Goal: Ask a question

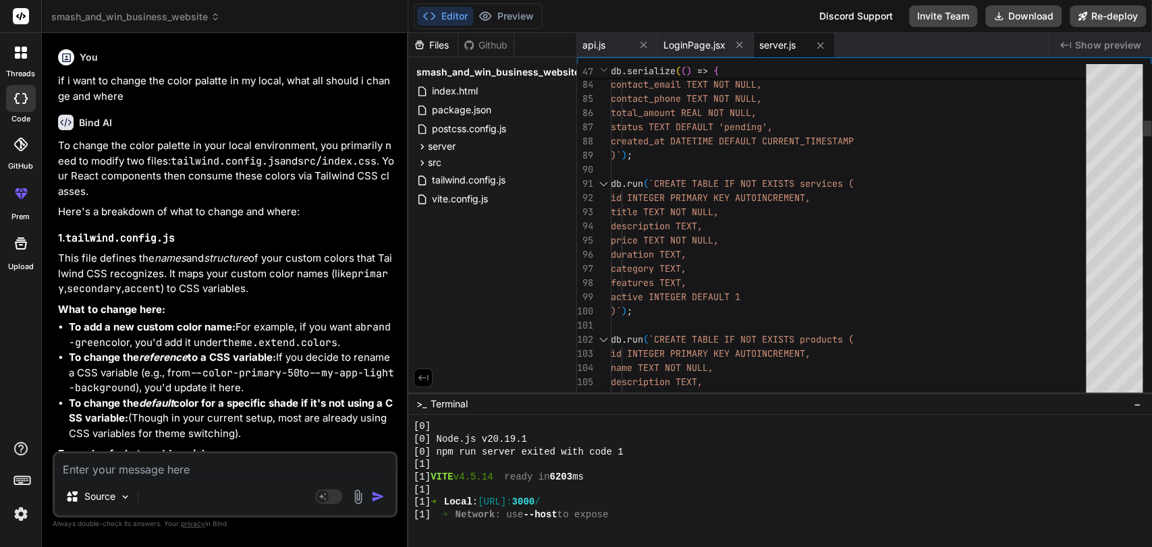
scroll to position [1411, 0]
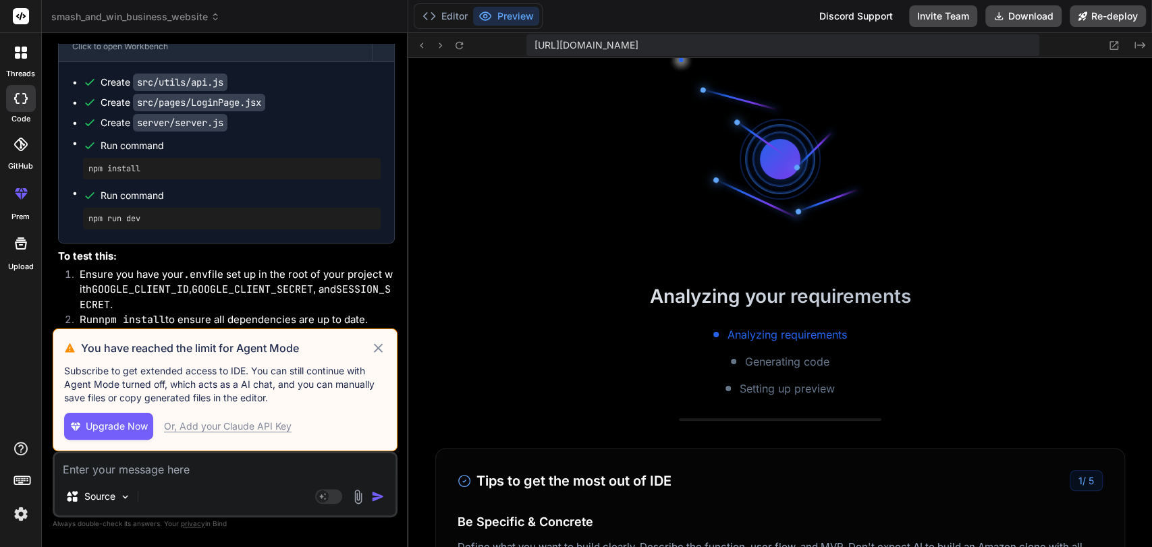
scroll to position [642, 0]
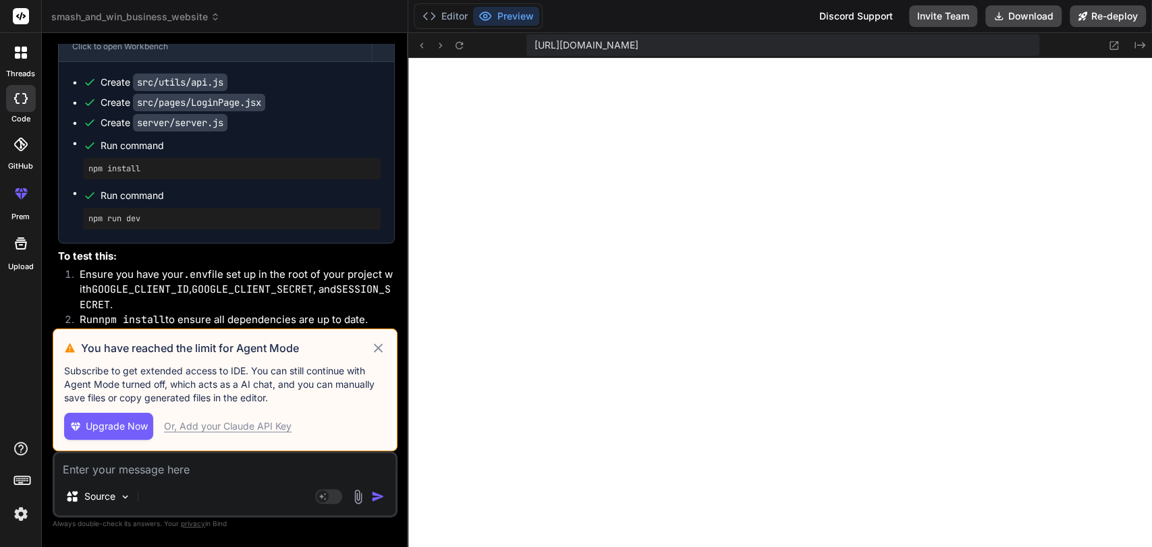
click at [378, 348] on icon at bounding box center [378, 347] width 9 height 9
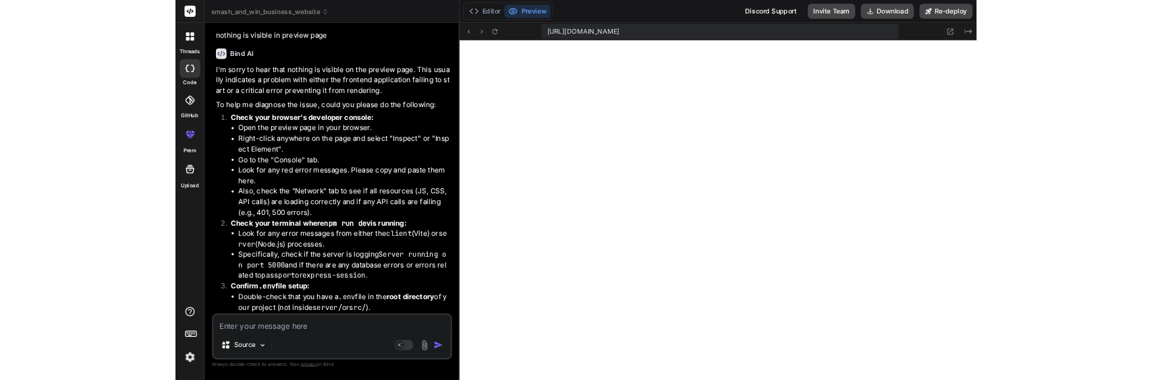
scroll to position [6545, 0]
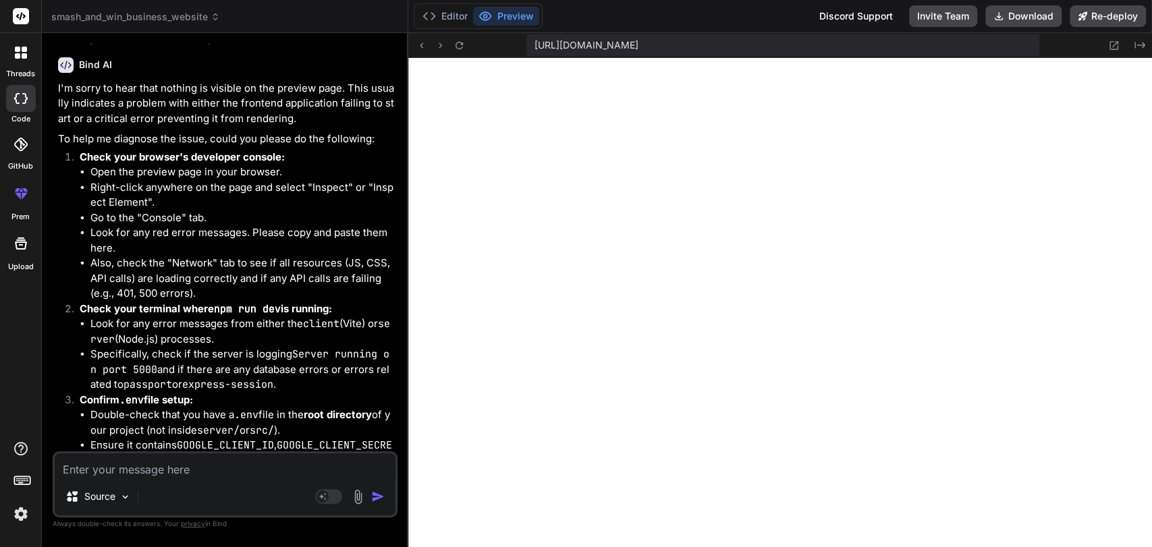
click at [99, 127] on p "I'm sorry to hear that nothing is visible on the preview page. This usually ind…" at bounding box center [226, 104] width 337 height 46
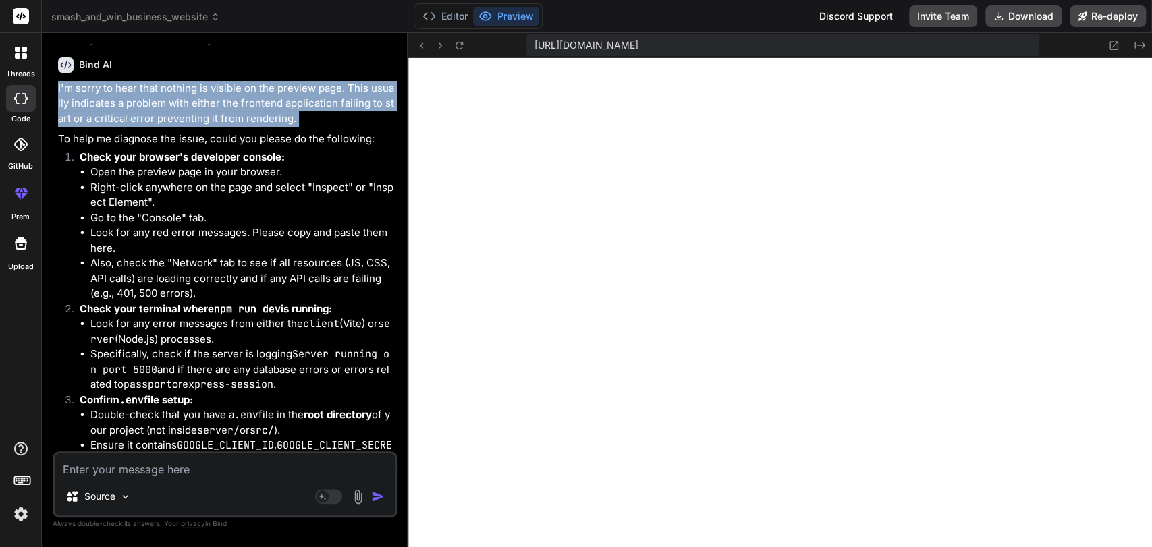
click at [99, 127] on p "I'm sorry to hear that nothing is visible on the preview page. This usually ind…" at bounding box center [226, 104] width 337 height 46
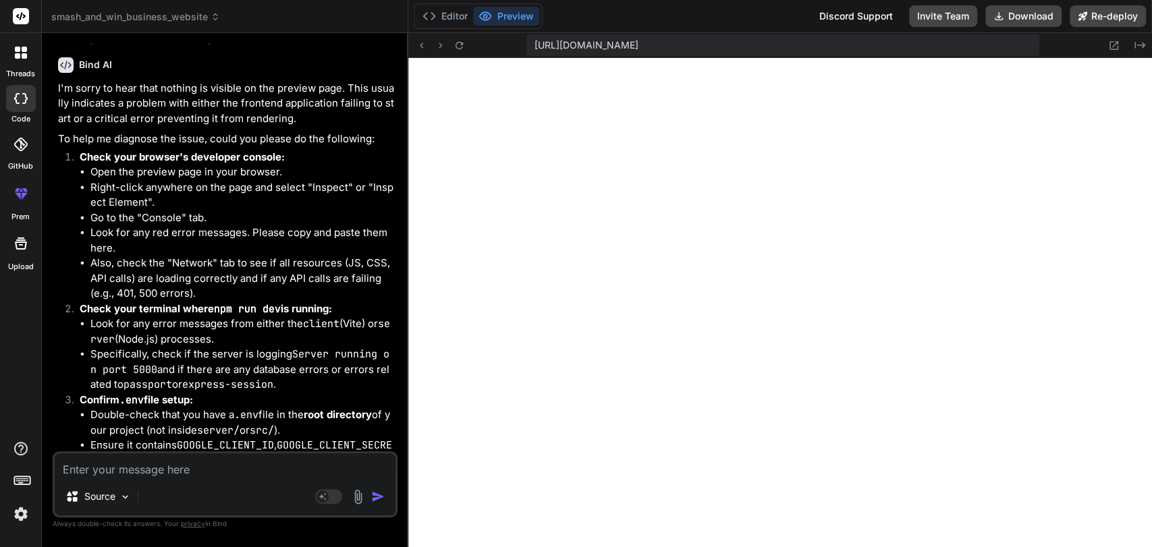
click at [99, 147] on p "To help me diagnose the issue, could you please do the following:" at bounding box center [226, 140] width 337 height 16
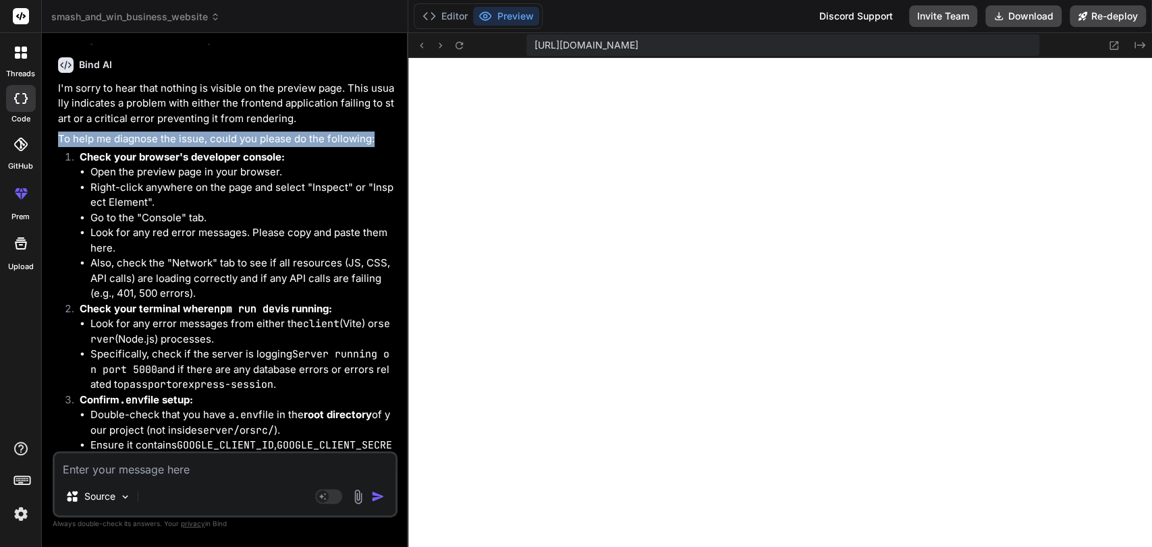
click at [99, 147] on p "To help me diagnose the issue, could you please do the following:" at bounding box center [226, 140] width 337 height 16
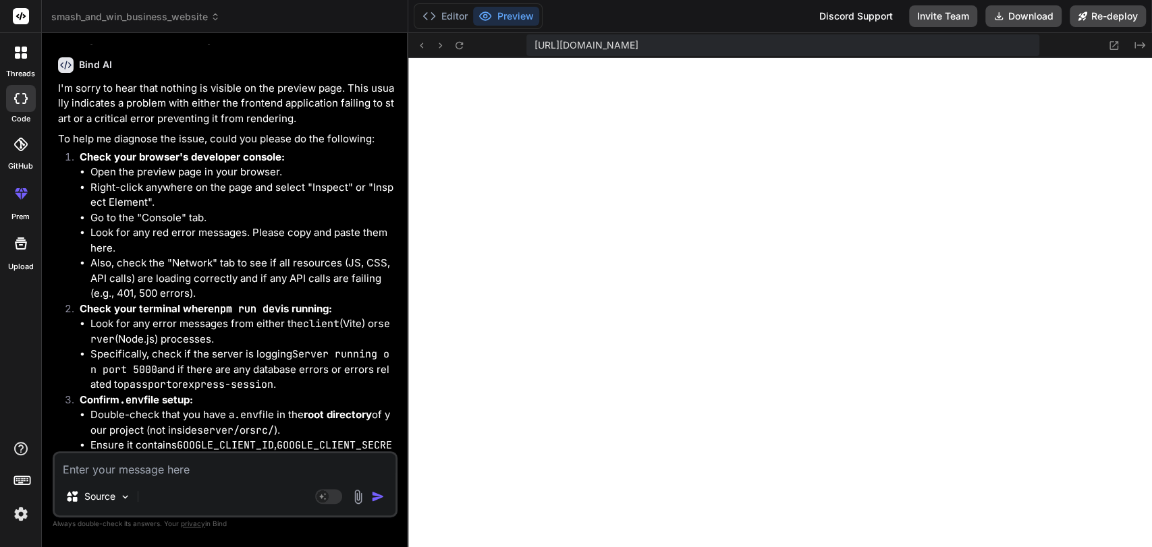
click at [109, 163] on strong "Check your browser's developer console:" at bounding box center [182, 156] width 205 height 13
click at [139, 180] on li "Open the preview page in your browser." at bounding box center [242, 173] width 304 height 16
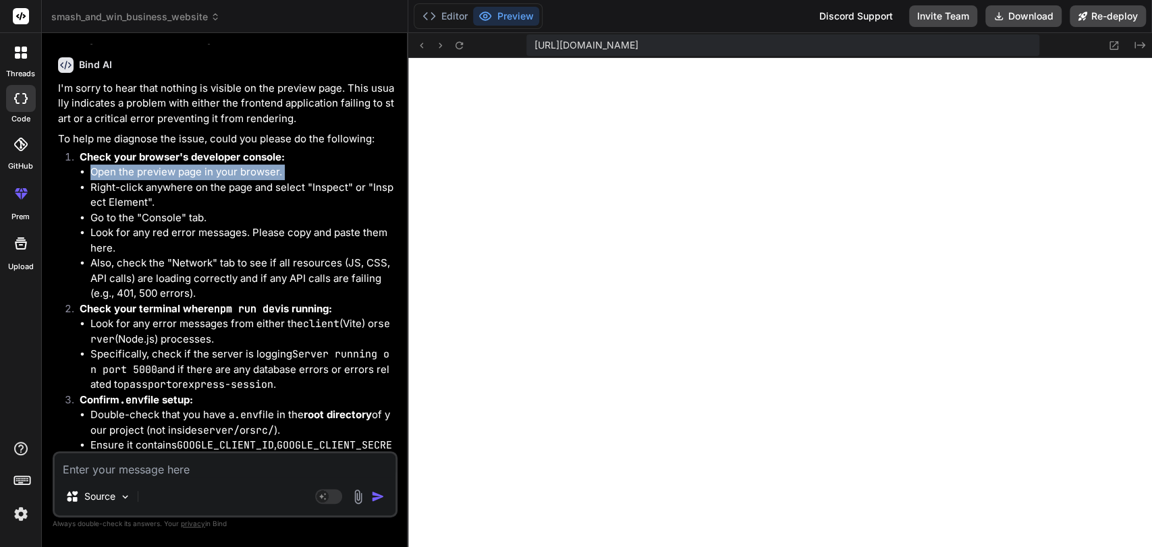
click at [139, 180] on li "Open the preview page in your browser." at bounding box center [242, 173] width 304 height 16
click at [146, 210] on li "Right-click anywhere on the page and select "Inspect" or "Inspect Element"." at bounding box center [242, 195] width 304 height 30
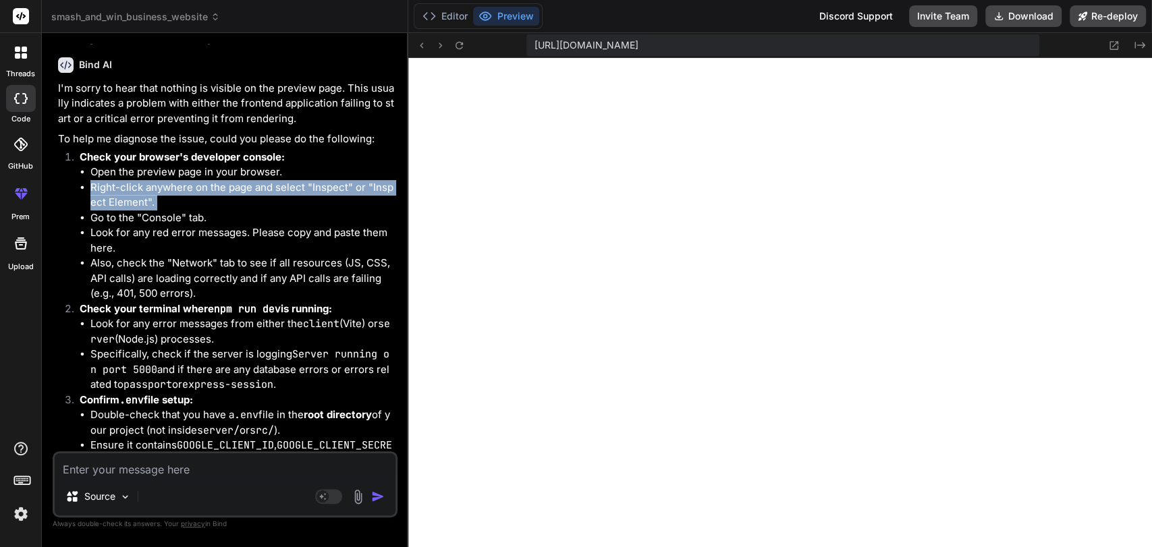
click at [146, 210] on li "Right-click anywhere on the page and select "Inspect" or "Inspect Element"." at bounding box center [242, 195] width 304 height 30
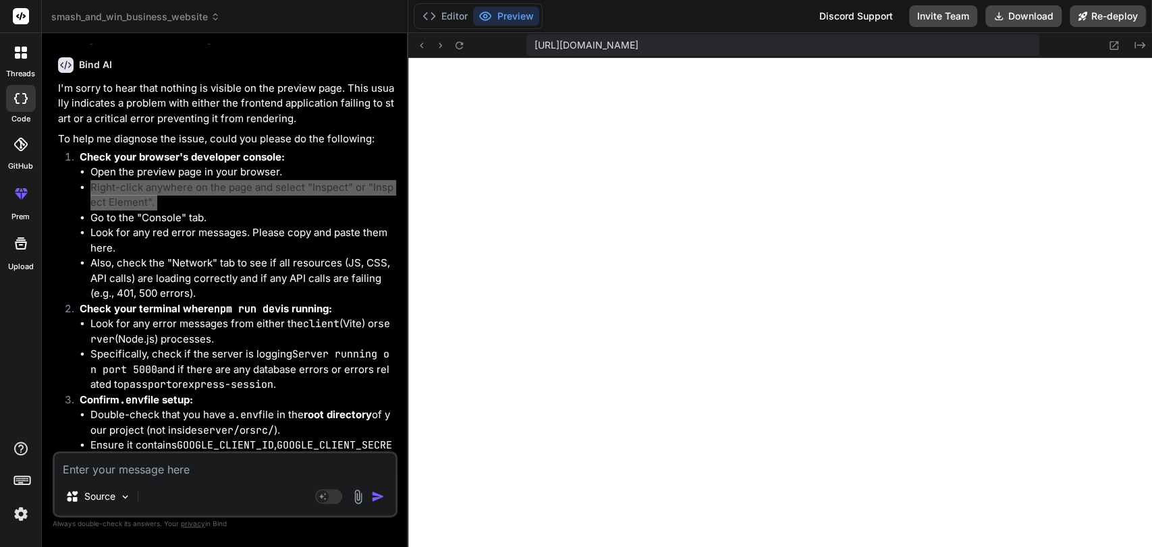
type textarea "x"
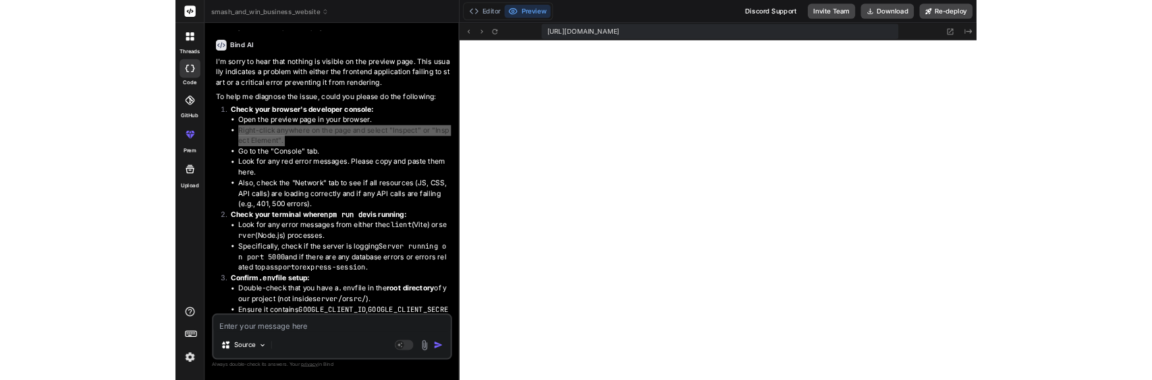
scroll to position [893, 0]
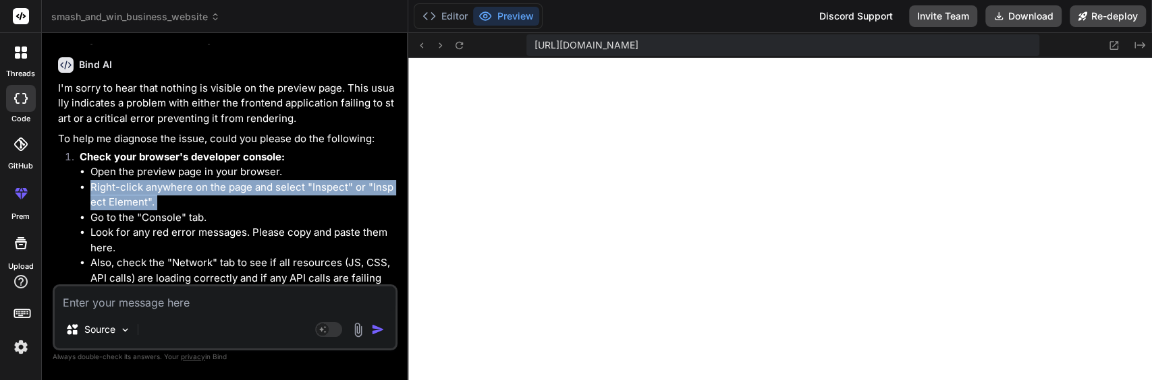
click at [175, 210] on li "Right-click anywhere on the page and select "Inspect" or "Inspect Element"." at bounding box center [242, 195] width 304 height 30
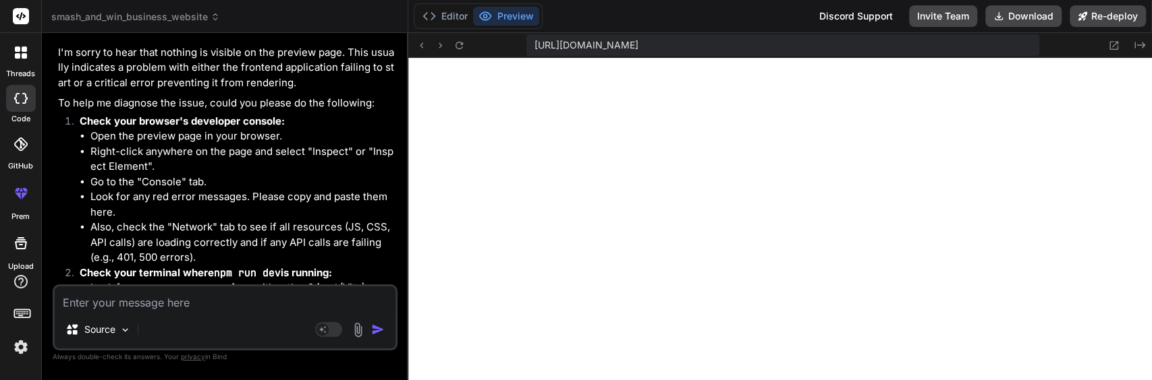
scroll to position [6584, 0]
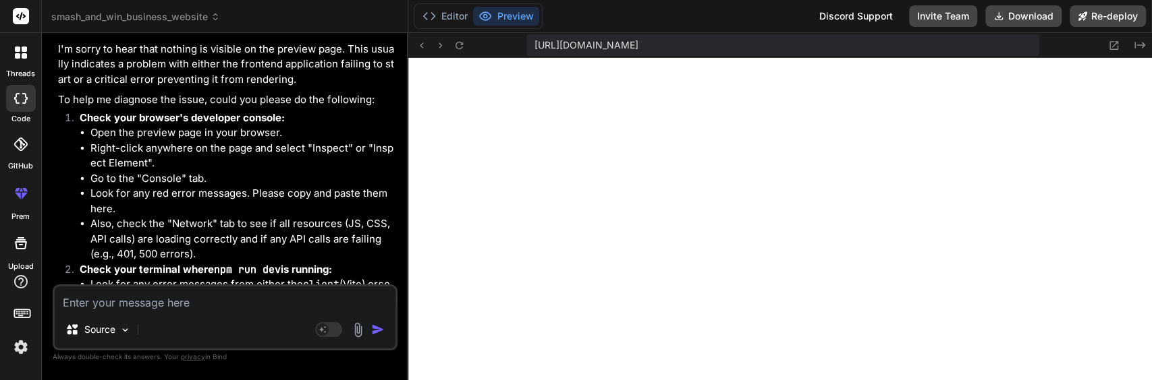
click at [117, 217] on li "Look for any red error messages. Please copy and paste them here." at bounding box center [242, 201] width 304 height 30
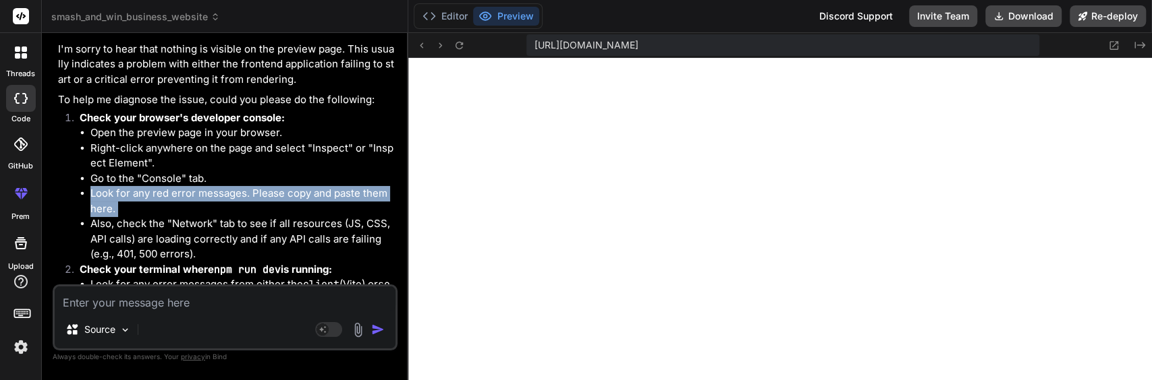
click at [117, 217] on li "Look for any red error messages. Please copy and paste them here." at bounding box center [242, 201] width 304 height 30
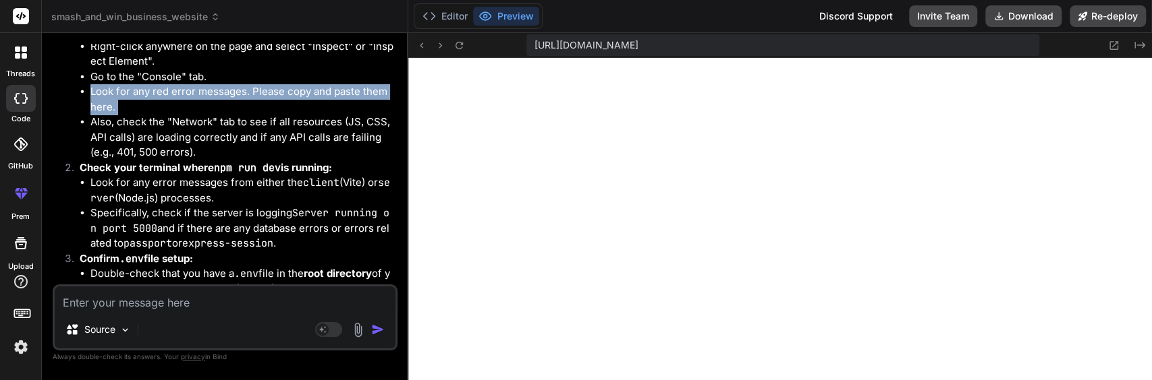
scroll to position [6688, 0]
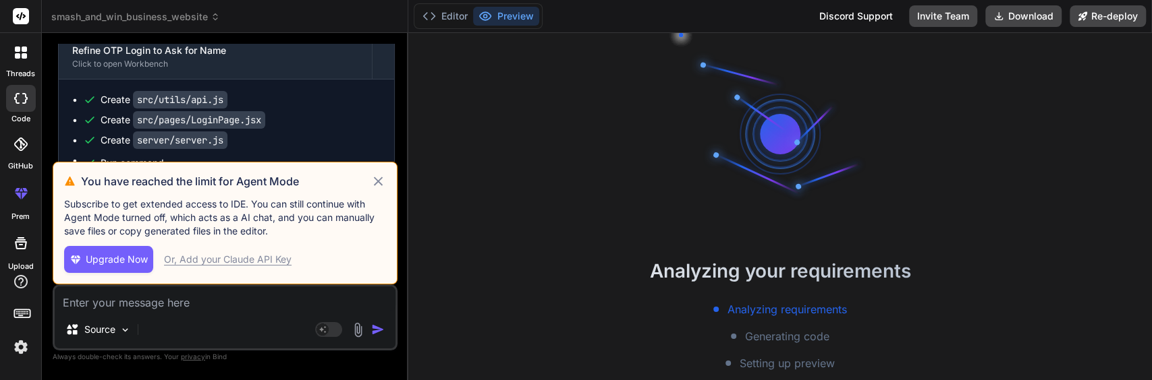
scroll to position [6067, 0]
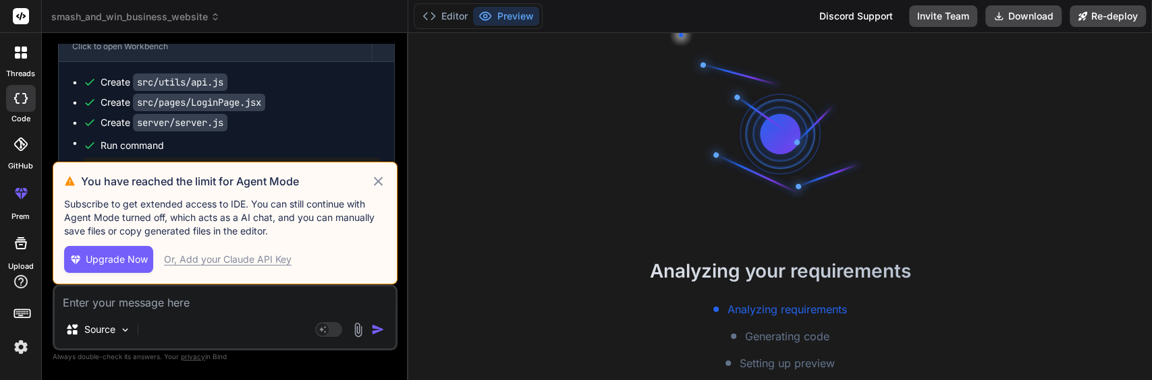
click at [373, 178] on icon at bounding box center [378, 181] width 16 height 16
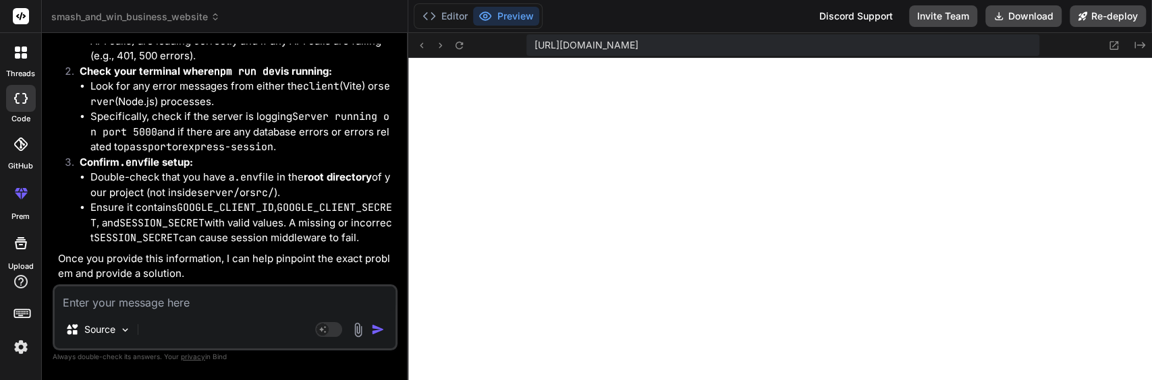
scroll to position [944, 0]
click at [135, 304] on textarea at bounding box center [225, 299] width 341 height 24
paste textarea "Uncaught SyntaxError: Invalid or unexpected token (at api.js:52:57)"
type textarea "x"
type textarea "Uncaught SyntaxError: Invalid or unexpected token (at api.js:52:57)"
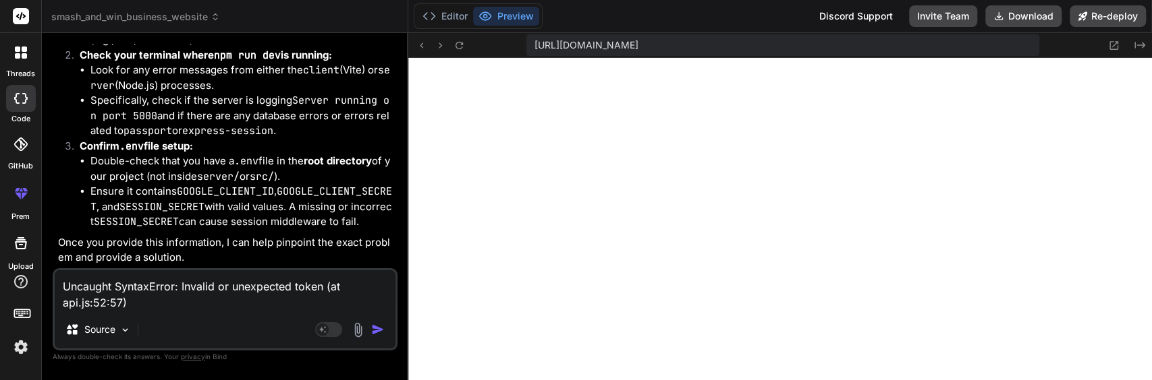
type textarea "x"
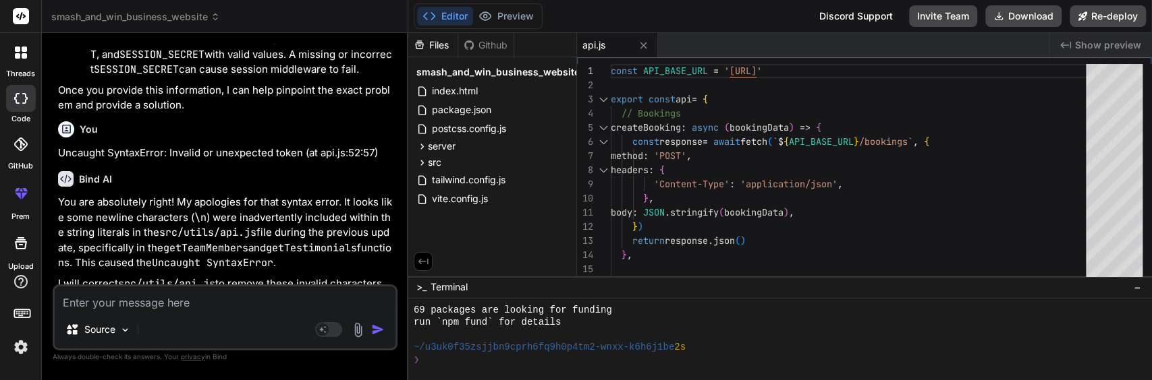
scroll to position [1133, 0]
type textarea "x"
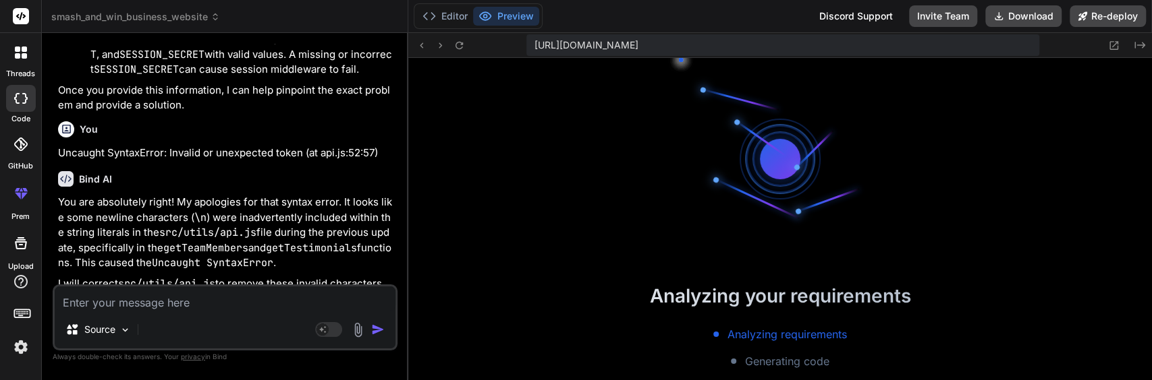
scroll to position [1712, 0]
